Goal: Navigation & Orientation: Find specific page/section

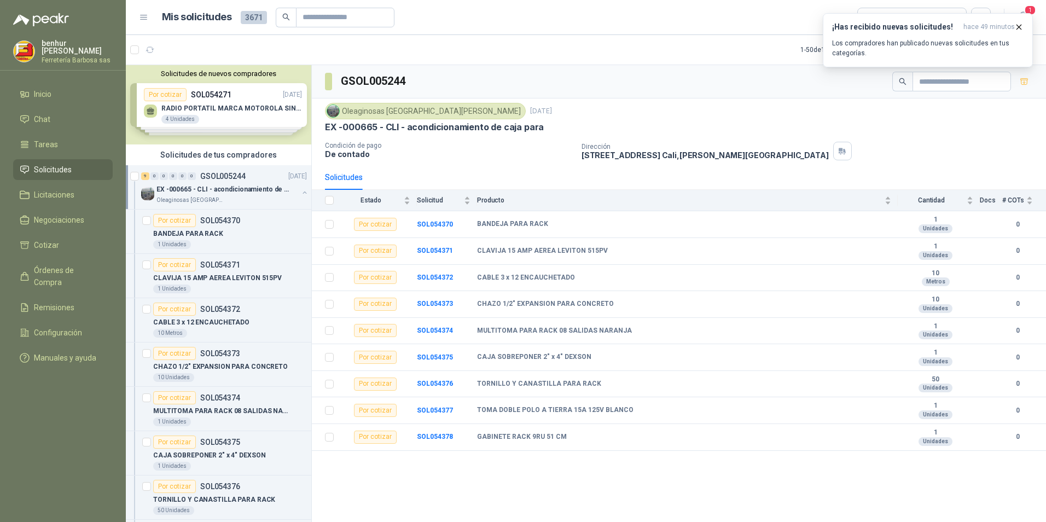
click at [229, 187] on p "EX -000665 - CLI - acondicionamiento de caja para" at bounding box center [225, 189] width 136 height 10
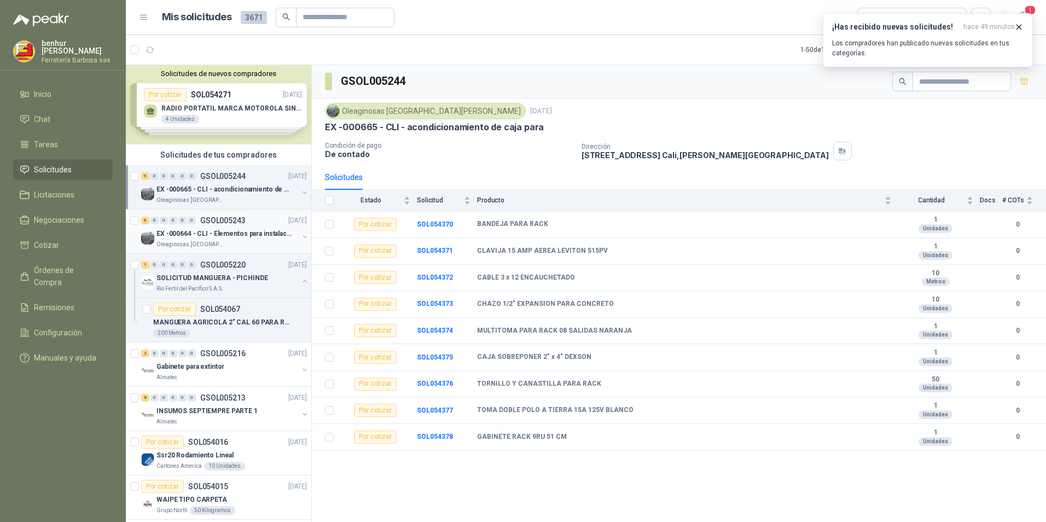
click at [225, 223] on p "GSOL005243" at bounding box center [222, 221] width 45 height 8
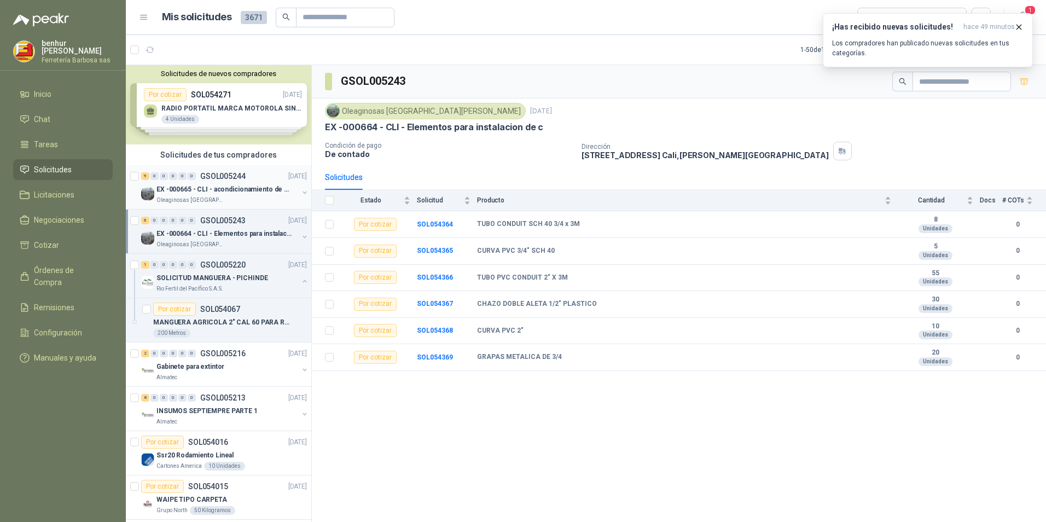
click at [241, 186] on p "EX -000665 - CLI - acondicionamiento de caja para" at bounding box center [225, 189] width 136 height 10
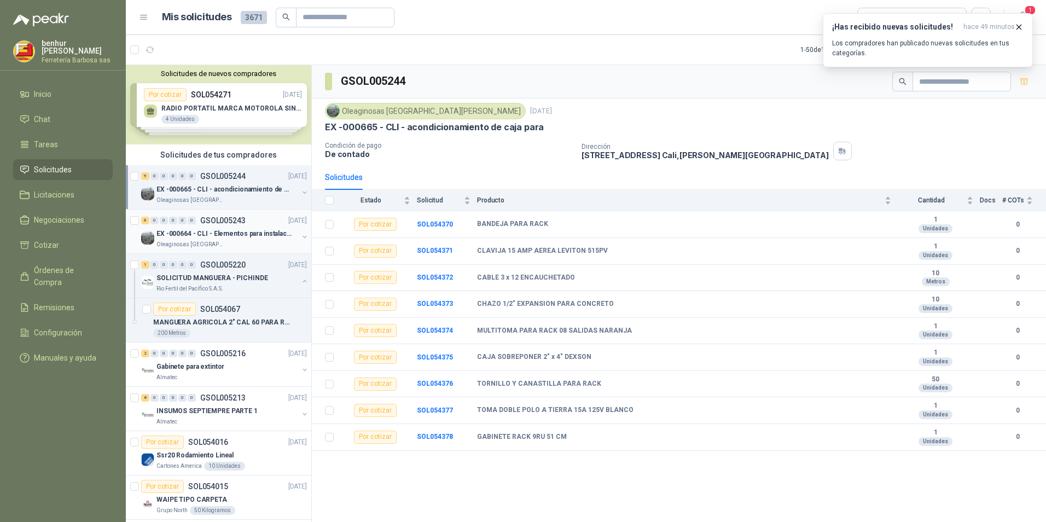
click at [216, 233] on p "EX -000664 - CLI - Elementos para instalacion de c" at bounding box center [225, 234] width 136 height 10
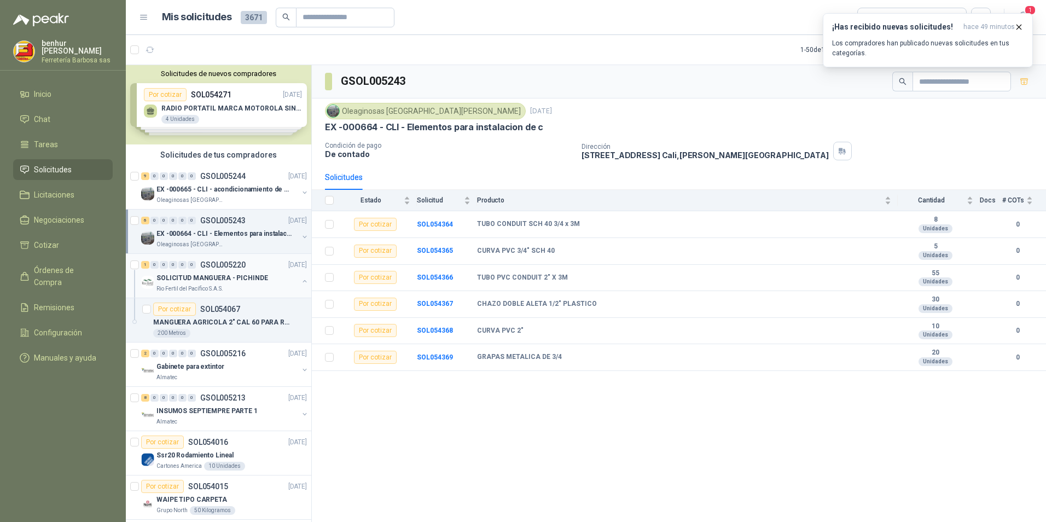
click at [225, 279] on p "SOLICITUD MANGUERA - PICHINDE" at bounding box center [213, 278] width 112 height 10
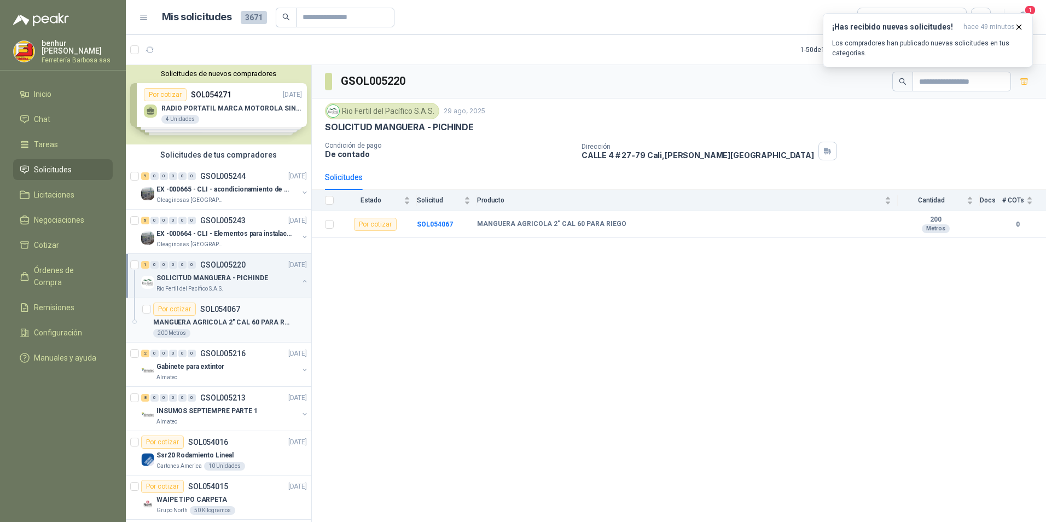
click at [221, 305] on p "SOL054067" at bounding box center [220, 309] width 40 height 8
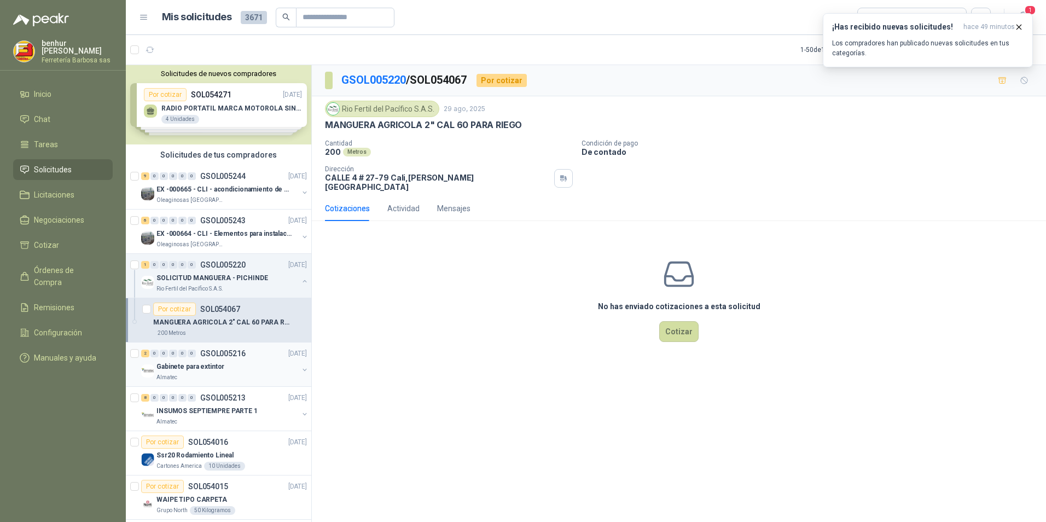
click at [219, 353] on p "GSOL005216" at bounding box center [222, 354] width 45 height 8
